Goal: Entertainment & Leisure: Consume media (video, audio)

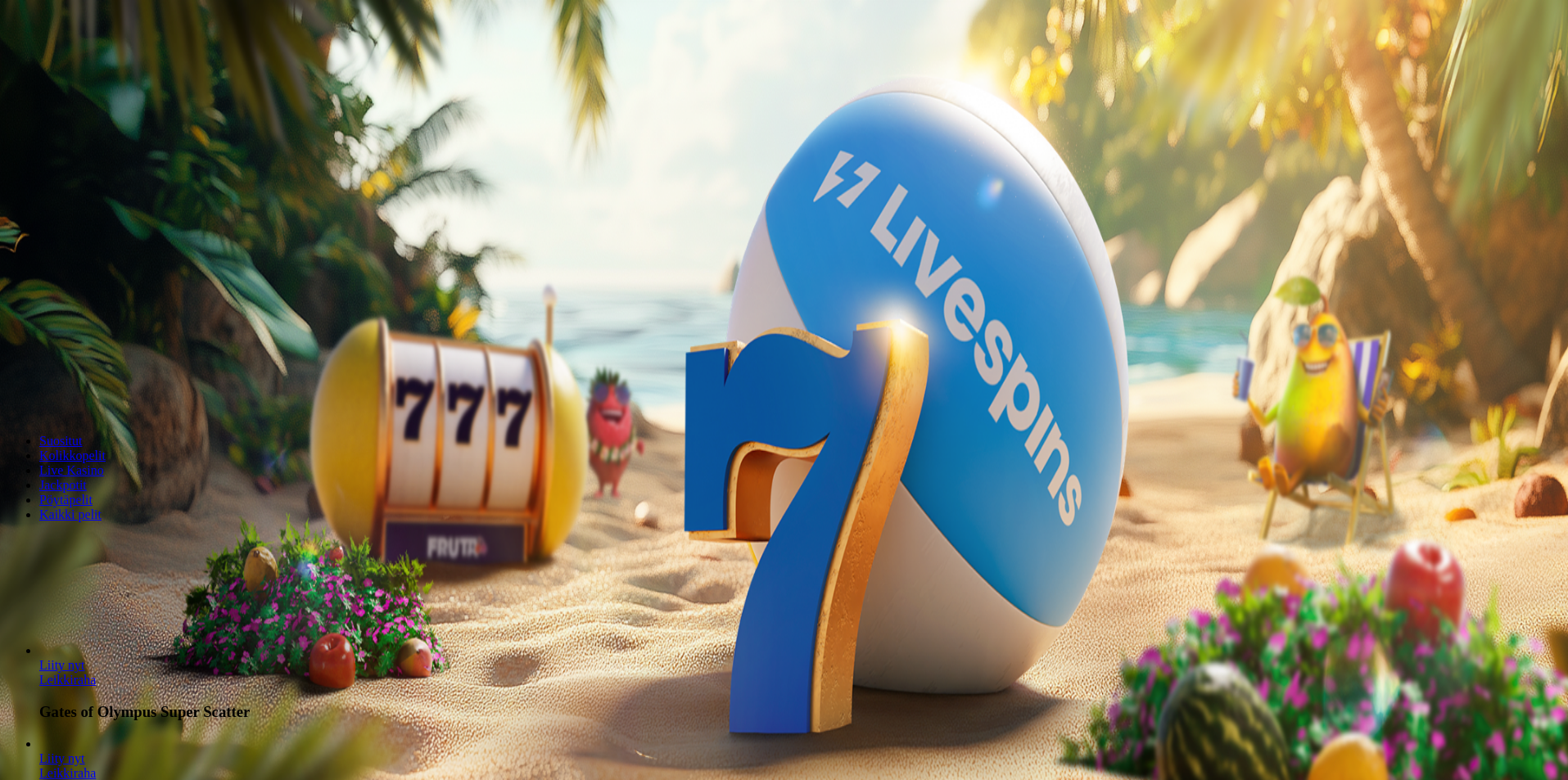
click at [87, 68] on button "Kirjaudu" at bounding box center [113, 58] width 53 height 17
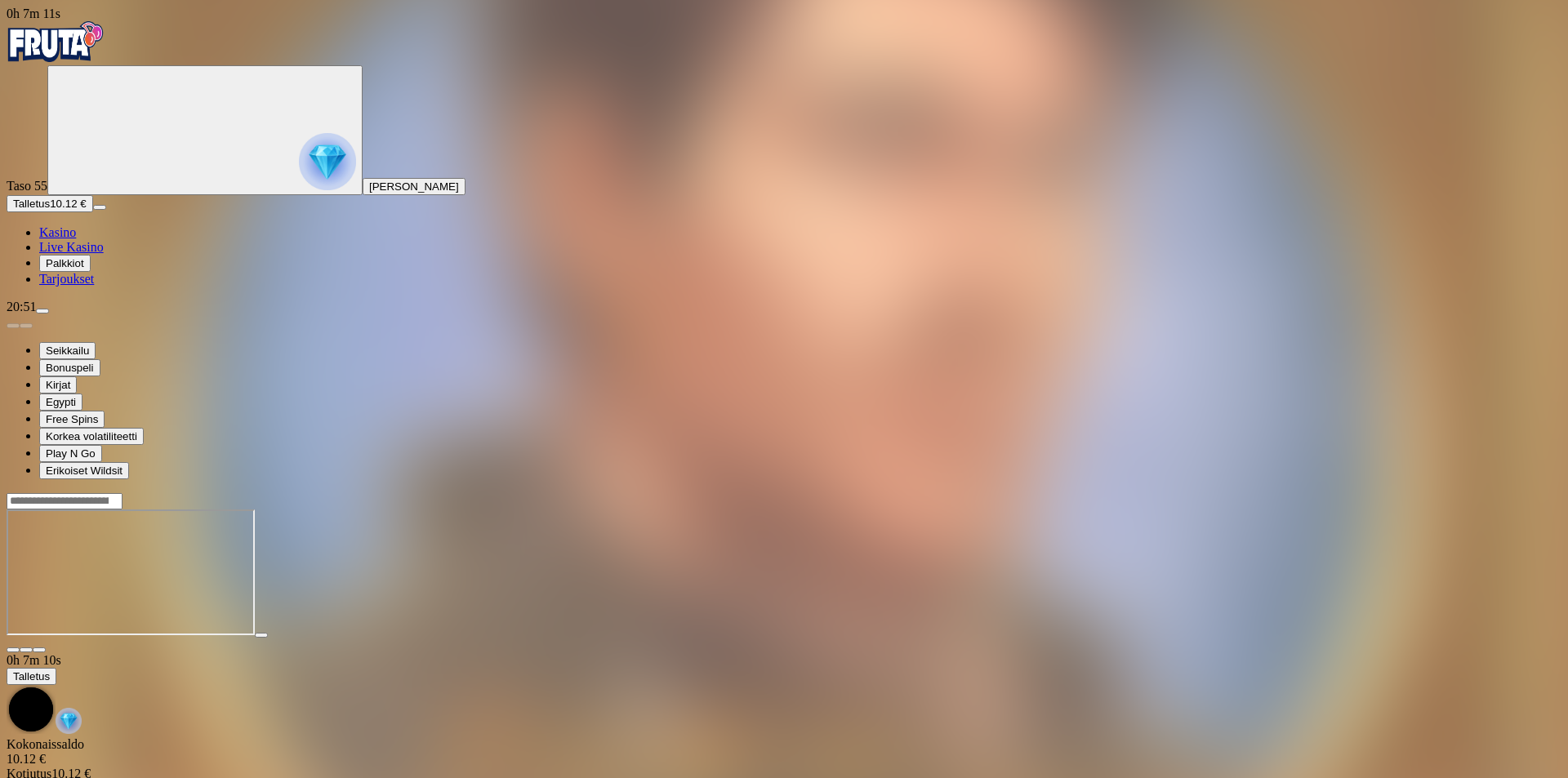
click at [13, 650] on span "close icon" at bounding box center [13, 650] width 0 height 0
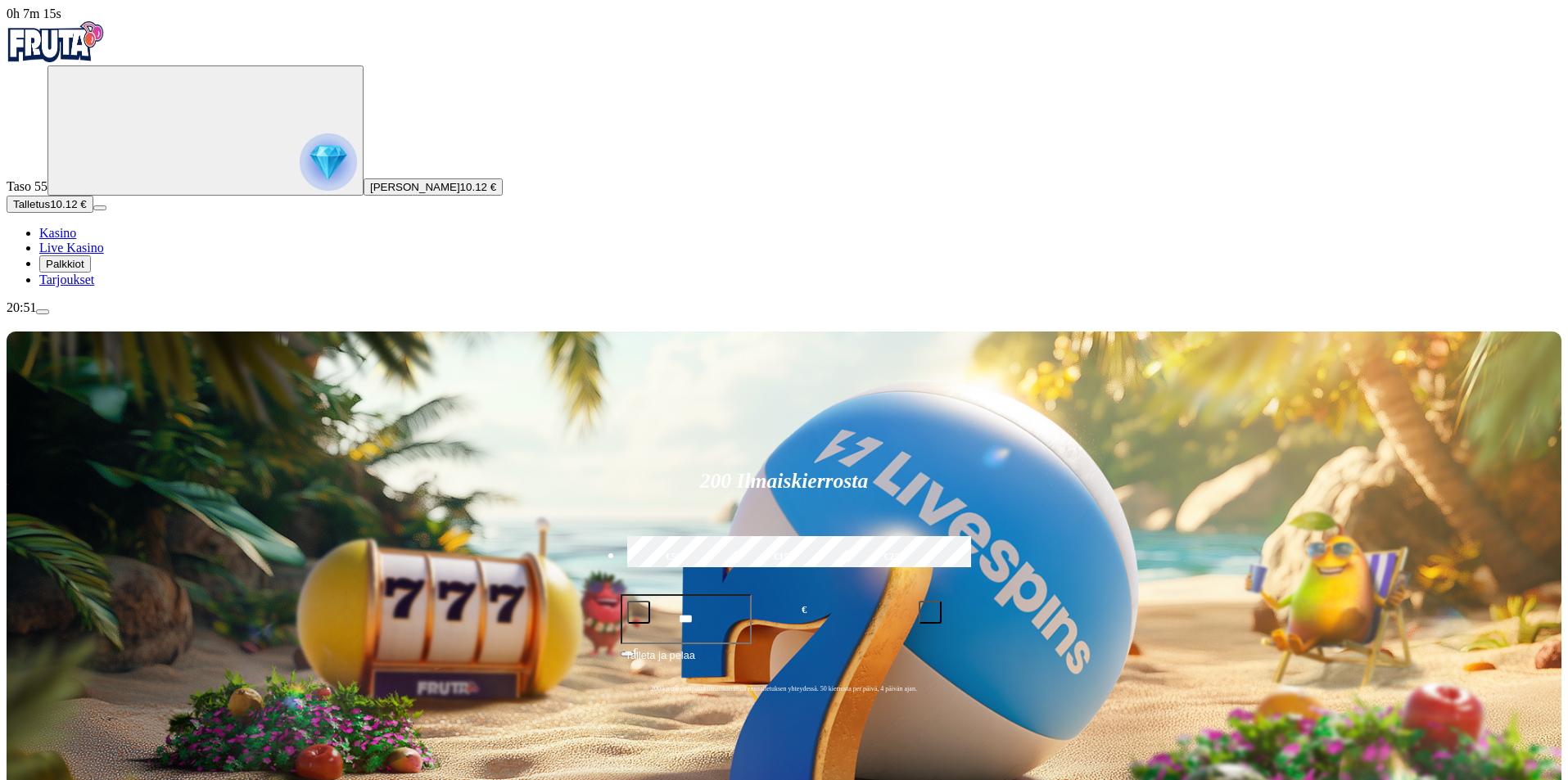
click at [42, 312] on span "menu icon" at bounding box center [42, 312] width 0 height 0
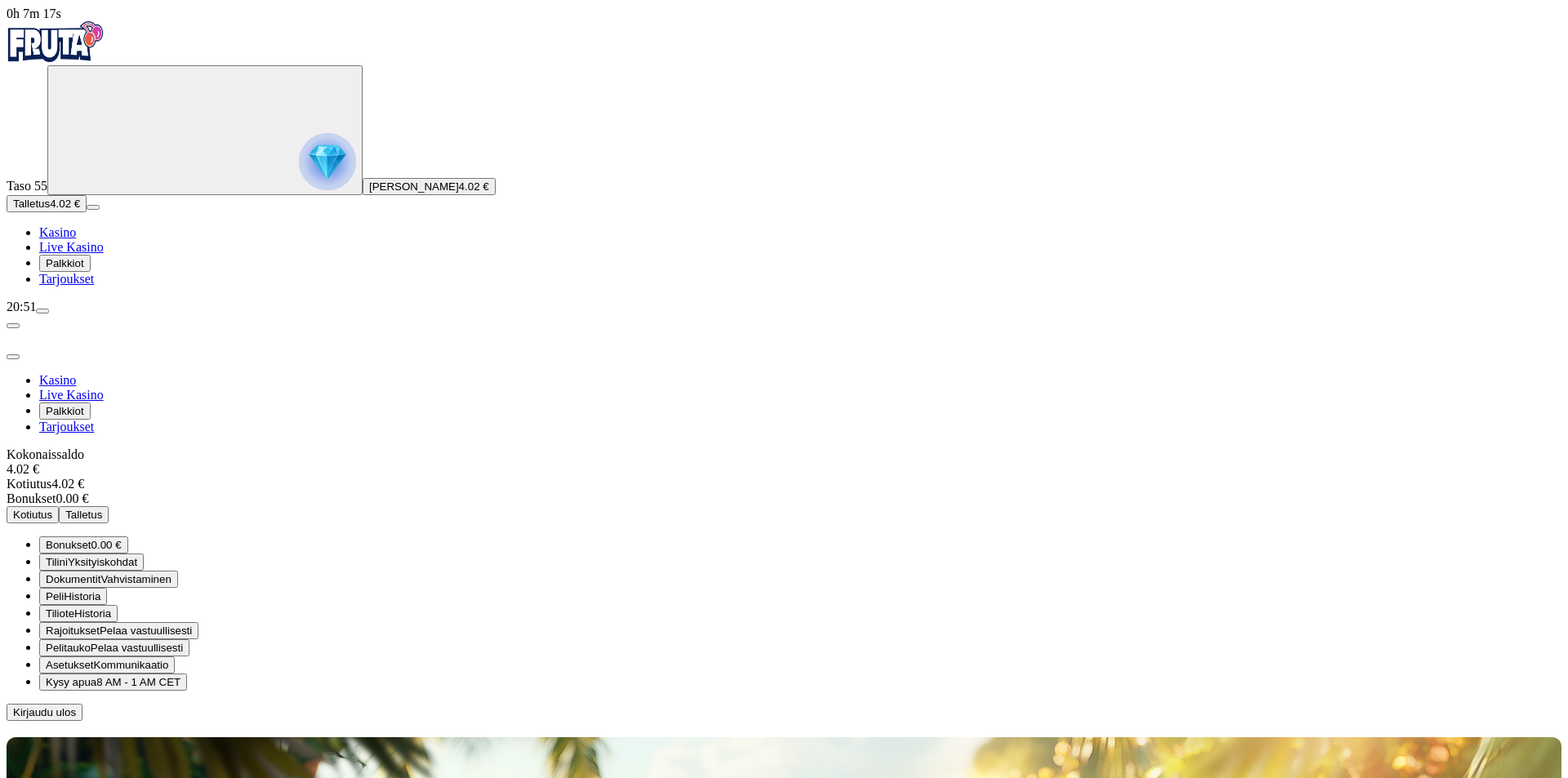
click at [83, 704] on button "Kirjaudu ulos" at bounding box center [44, 712] width 76 height 17
